Goal: Task Accomplishment & Management: Manage account settings

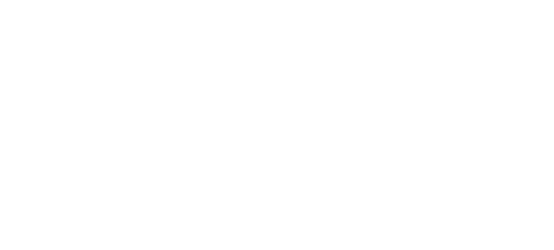
select select "message"
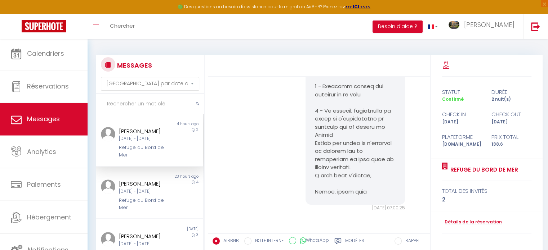
scroll to position [2, 0]
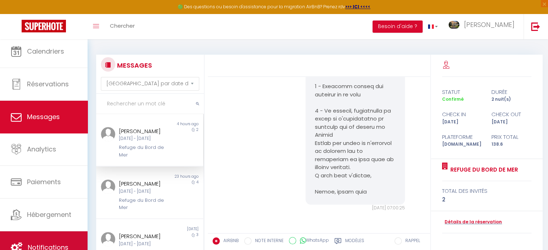
click at [48, 242] on link "Notifications" at bounding box center [44, 248] width 88 height 32
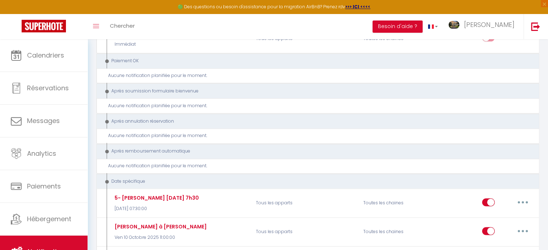
scroll to position [953, 0]
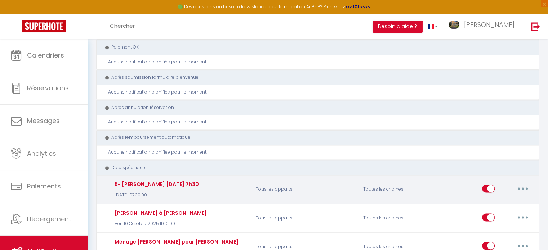
click at [526, 183] on button "button" at bounding box center [523, 189] width 20 height 12
click at [499, 238] on link "Supprimer" at bounding box center [503, 244] width 53 height 12
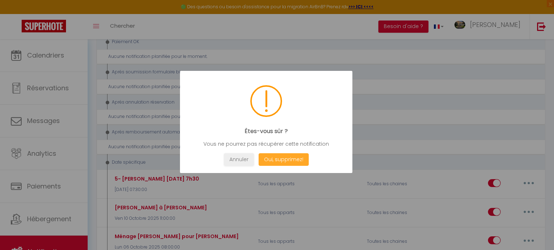
click at [287, 160] on button "Oui, supprimez!" at bounding box center [283, 160] width 50 height 13
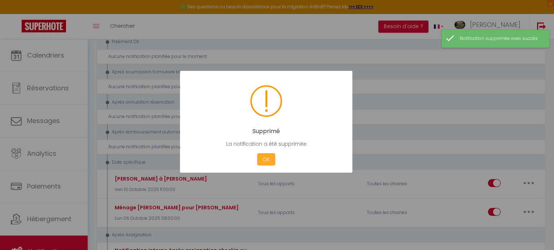
click at [265, 157] on button "OK" at bounding box center [266, 160] width 18 height 13
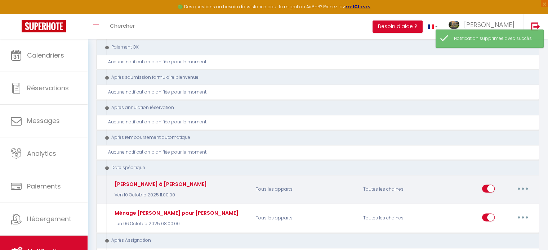
click at [523, 183] on button "button" at bounding box center [523, 189] width 20 height 12
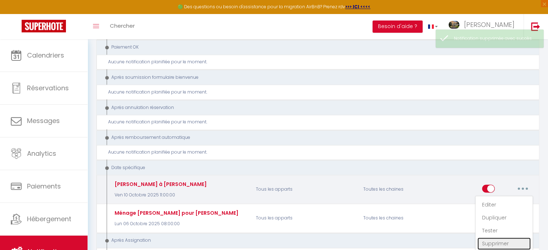
click at [501, 238] on link "Supprimer" at bounding box center [503, 244] width 53 height 12
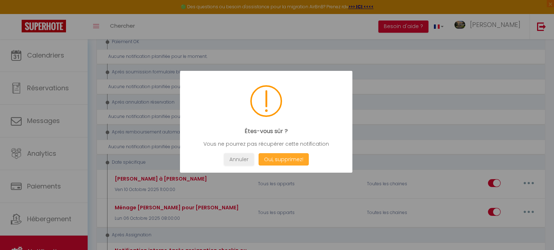
click at [282, 159] on button "Oui, supprimez!" at bounding box center [283, 160] width 50 height 13
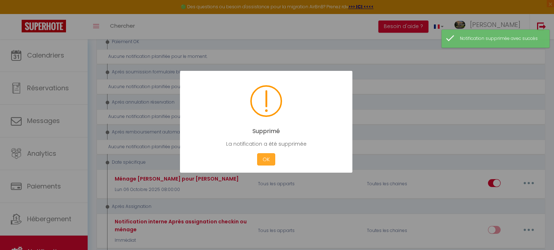
click at [264, 159] on button "OK" at bounding box center [266, 160] width 18 height 13
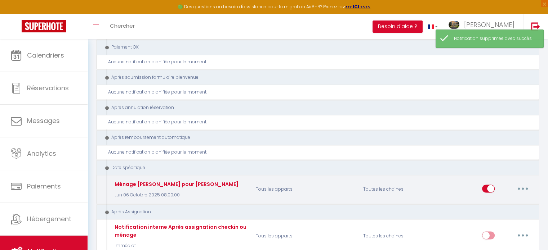
click at [526, 183] on button "button" at bounding box center [523, 189] width 20 height 12
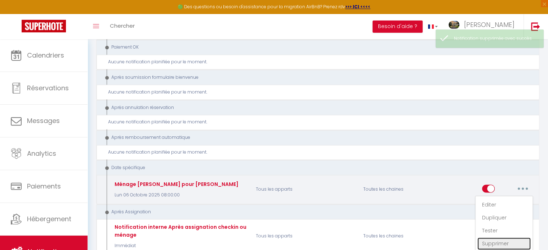
click at [487, 238] on link "Supprimer" at bounding box center [503, 244] width 53 height 12
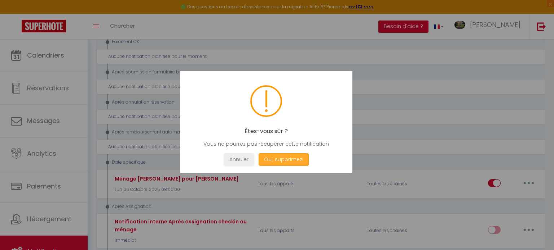
click at [295, 158] on button "Oui, supprimez!" at bounding box center [283, 160] width 50 height 13
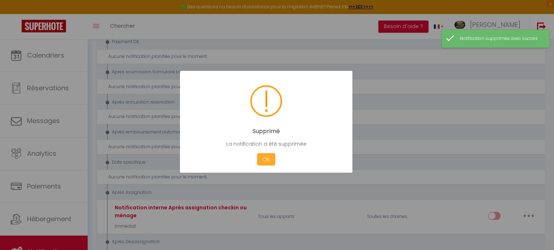
click at [267, 155] on button "OK" at bounding box center [266, 160] width 18 height 13
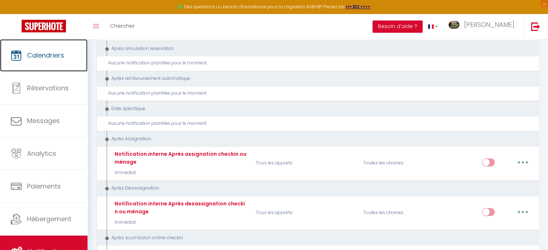
scroll to position [1049, 0]
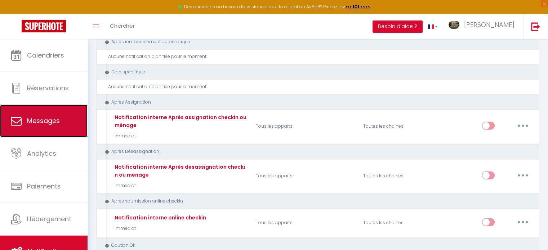
click at [46, 119] on span "Messages" at bounding box center [43, 120] width 33 height 9
select select "message"
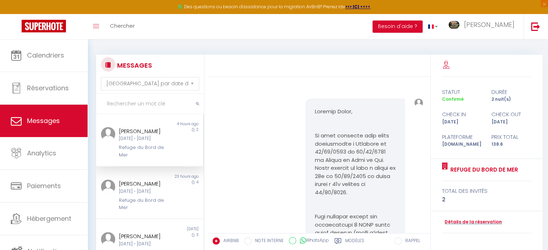
scroll to position [5915, 0]
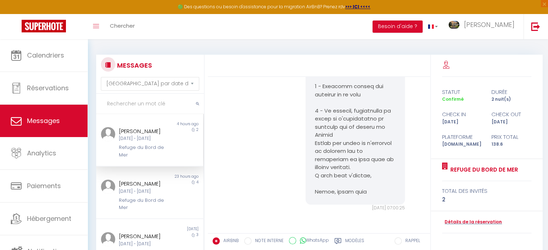
click at [143, 135] on div "[DATE] - [DATE]" at bounding box center [145, 138] width 53 height 7
click at [143, 132] on div "[PERSON_NAME]" at bounding box center [145, 131] width 53 height 9
click at [477, 222] on link "Détails de la réservation" at bounding box center [472, 222] width 60 height 7
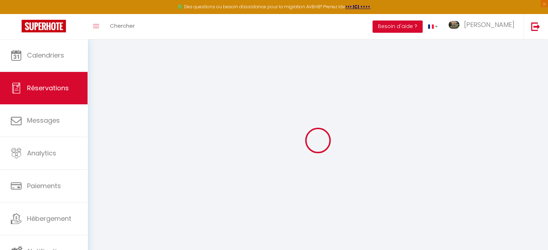
select select
checkbox input "false"
select select
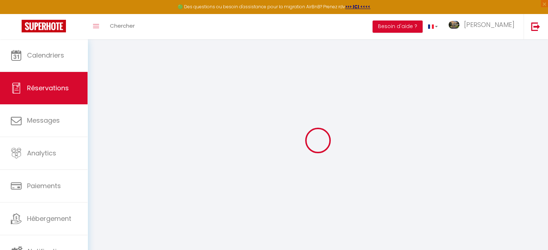
select select
checkbox input "false"
select select
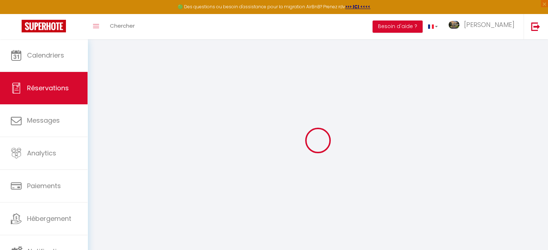
select select
checkbox input "false"
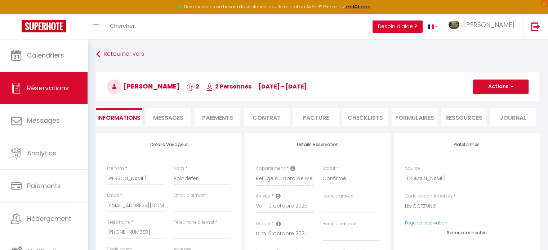
select select
type input "6.6"
select select
checkbox input "false"
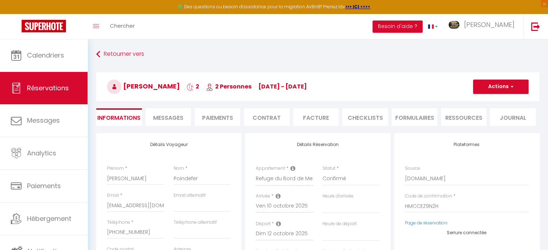
select select
checkbox input "false"
select select
click at [173, 117] on span "Messages" at bounding box center [168, 118] width 30 height 8
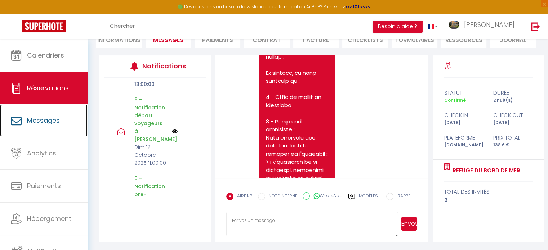
scroll to position [2, 0]
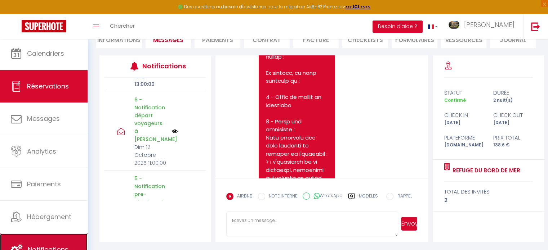
click at [39, 241] on link "Notifications" at bounding box center [44, 250] width 88 height 32
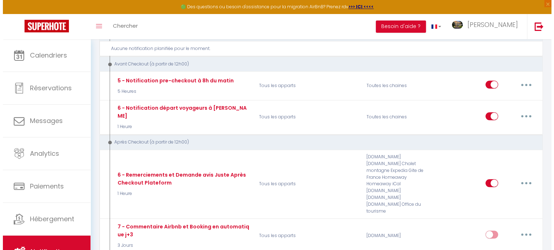
scroll to position [316, 0]
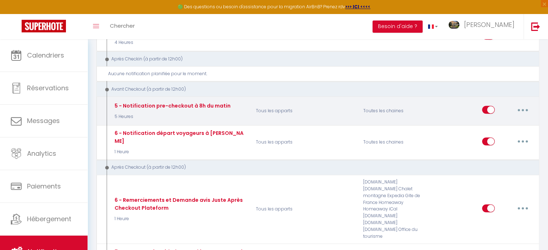
click at [523, 109] on icon "button" at bounding box center [523, 110] width 2 height 2
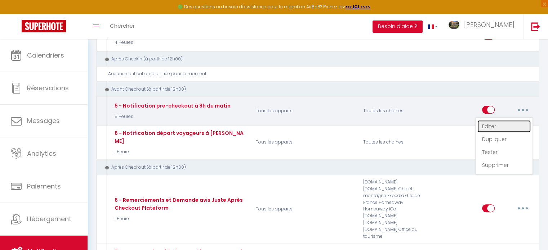
click at [494, 120] on link "Editer" at bounding box center [503, 126] width 53 height 12
type input "5 - Notification pre-checkout à 8h du matin"
select select "4"
select select "5 Heures"
select select "if_booking_is_paid"
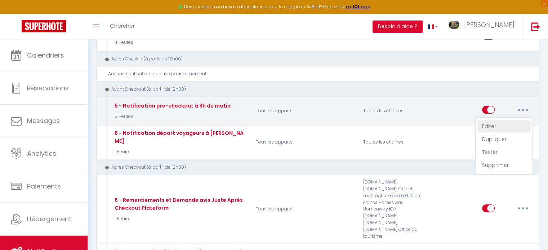
checkbox input "true"
checkbox input "false"
radio input "true"
type input "Procédure pour votre départ du [RENTAL:NAME]"
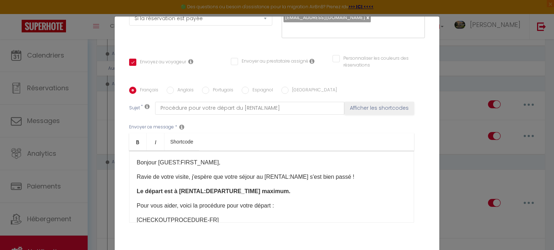
scroll to position [139, 0]
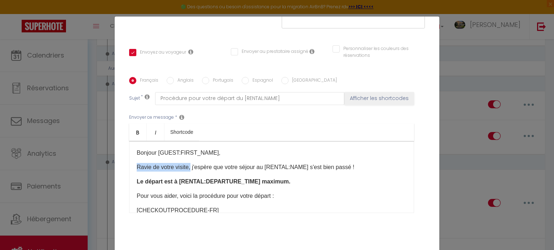
drag, startPoint x: 189, startPoint y: 169, endPoint x: 126, endPoint y: 166, distance: 62.4
click at [129, 166] on div "Bonjour [GUEST:FIRST_NAME], Ravie de votre visite, j'espère que votre séjour au…" at bounding box center [271, 177] width 285 height 72
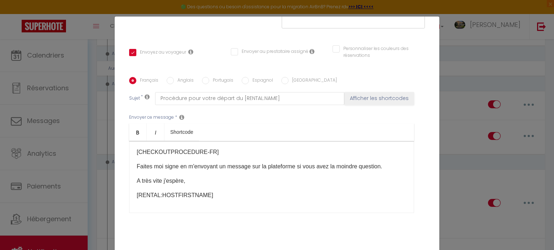
scroll to position [59, 0]
drag, startPoint x: 183, startPoint y: 180, endPoint x: 175, endPoint y: 181, distance: 8.3
click at [175, 181] on p "A très vite j'espère," at bounding box center [272, 180] width 270 height 9
click at [200, 181] on p "A très vite j'espère," at bounding box center [272, 180] width 270 height 9
drag, startPoint x: 163, startPoint y: 178, endPoint x: 182, endPoint y: 178, distance: 18.7
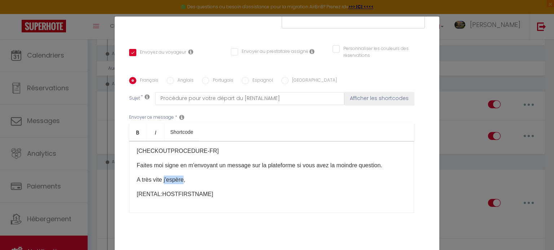
click at [182, 178] on p "A très vite j'espère," at bounding box center [272, 180] width 270 height 9
click at [210, 179] on p "A très vite j'espère," at bounding box center [272, 180] width 270 height 9
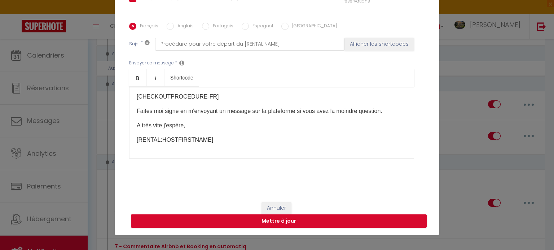
scroll to position [33, 0]
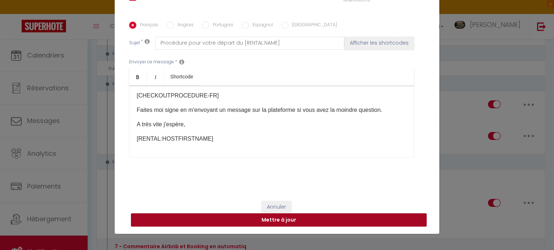
drag, startPoint x: 275, startPoint y: 220, endPoint x: 281, endPoint y: 219, distance: 5.9
click at [276, 220] on button "Mettre à jour" at bounding box center [278, 221] width 295 height 14
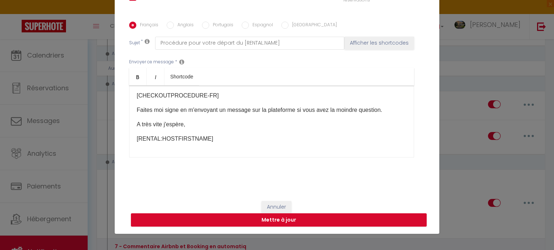
checkbox input "true"
checkbox input "false"
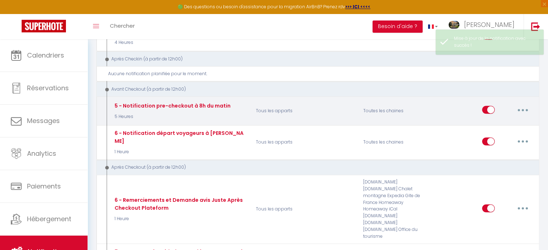
click at [525, 104] on button "button" at bounding box center [523, 110] width 20 height 12
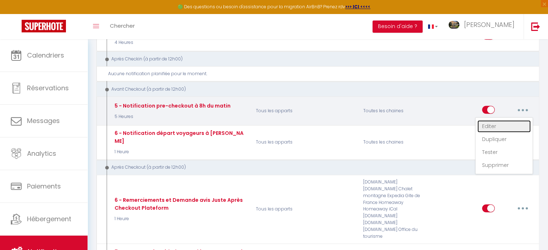
click at [504, 120] on link "Editer" at bounding box center [503, 126] width 53 height 12
type input "5 - Notification pre-checkout à 8h du matin"
select select "4"
select select "5 Heures"
select select "if_booking_is_paid"
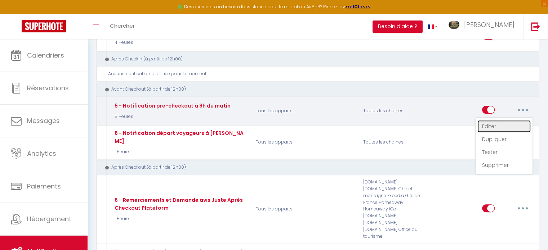
checkbox input "true"
checkbox input "false"
radio input "true"
type input "Procédure pour votre départ du [RENTAL:NAME]"
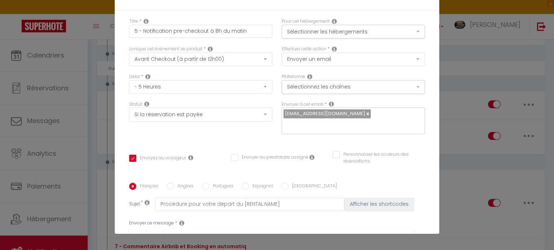
click at [176, 183] on label "Anglais" at bounding box center [184, 187] width 20 height 8
click at [174, 183] on input "Anglais" at bounding box center [169, 186] width 7 height 7
radio input "true"
checkbox input "true"
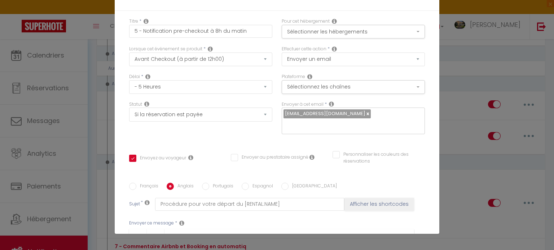
checkbox input "false"
type input "Your Checkout procedure to [RENTAL:NAME]"
drag, startPoint x: 199, startPoint y: 117, endPoint x: 129, endPoint y: 119, distance: 70.7
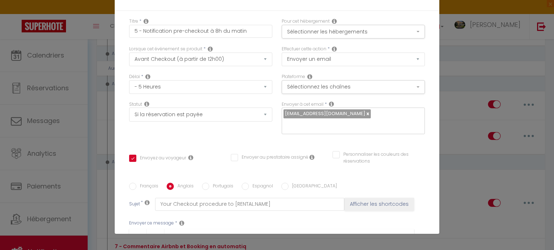
checkbox input "true"
checkbox input "false"
